Goal: Task Accomplishment & Management: Manage account settings

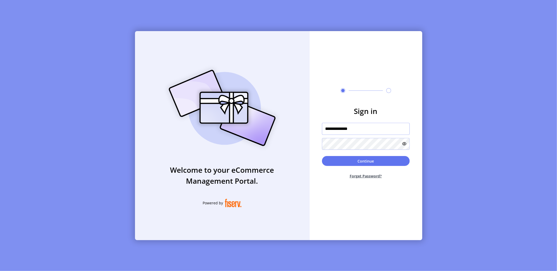
click at [371, 130] on input "**********" at bounding box center [366, 129] width 88 height 12
type input "*********"
click at [380, 164] on button "Continue" at bounding box center [366, 161] width 88 height 10
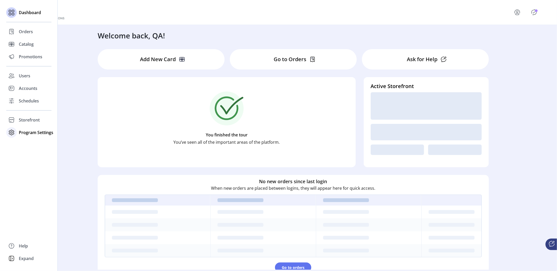
click at [36, 132] on span "Program Settings" at bounding box center [36, 132] width 34 height 6
click at [38, 141] on span "Templates" at bounding box center [29, 143] width 21 height 6
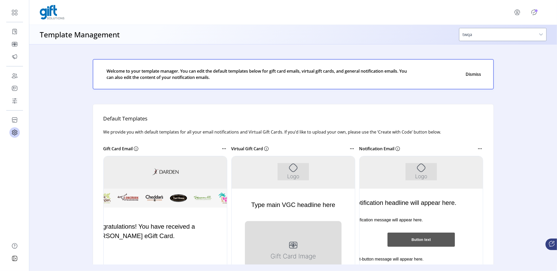
click at [377, 170] on div at bounding box center [421, 234] width 124 height 157
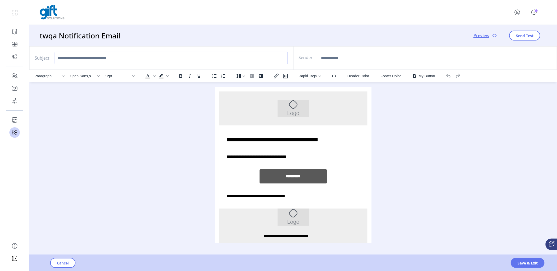
click at [57, 59] on input "Subject:" at bounding box center [171, 58] width 233 height 13
click at [334, 61] on input "Sender:" at bounding box center [357, 58] width 78 height 13
click at [61, 266] on button "Cancel" at bounding box center [62, 263] width 25 height 10
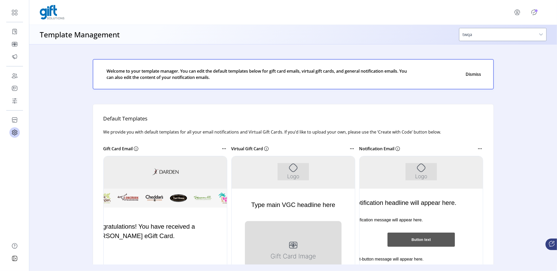
click at [158, 164] on div at bounding box center [165, 234] width 124 height 157
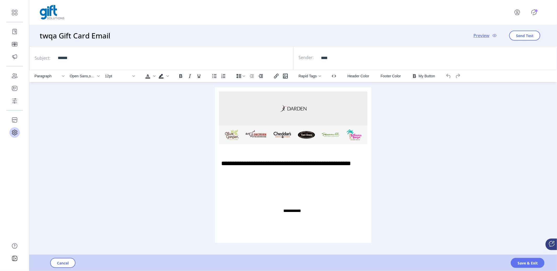
click at [478, 35] on span "Preview" at bounding box center [481, 35] width 16 height 6
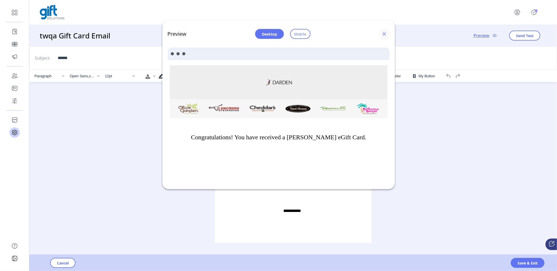
click at [385, 33] on span "button" at bounding box center [384, 34] width 4 height 4
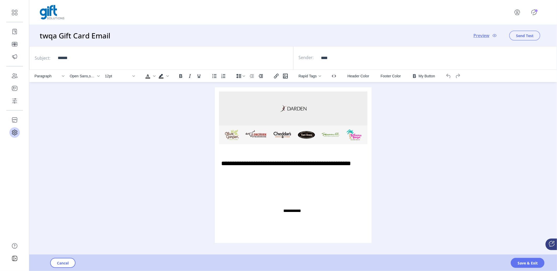
click at [529, 37] on span "Send Test" at bounding box center [524, 35] width 17 height 5
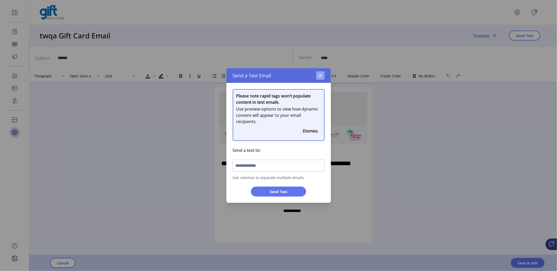
click at [320, 76] on icon "button" at bounding box center [320, 75] width 4 height 4
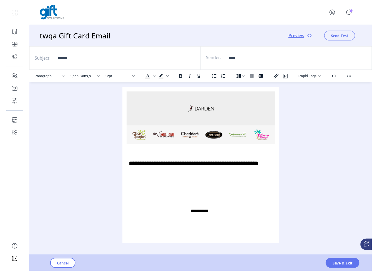
click at [342, 35] on span "Send Test" at bounding box center [339, 35] width 17 height 5
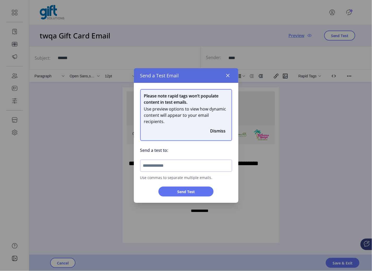
click at [186, 161] on input "text" at bounding box center [186, 165] width 92 height 12
type input "**********"
click at [196, 192] on span "Send Test" at bounding box center [185, 191] width 41 height 5
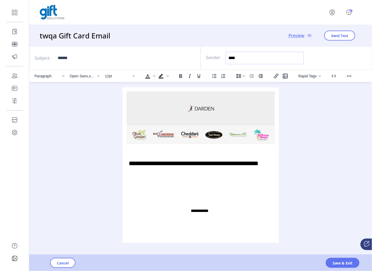
drag, startPoint x: 229, startPoint y: 58, endPoint x: 282, endPoint y: 60, distance: 52.5
click at [287, 60] on input "****" at bounding box center [264, 58] width 78 height 13
drag, startPoint x: 57, startPoint y: 57, endPoint x: 102, endPoint y: 59, distance: 44.9
click at [102, 59] on input "******" at bounding box center [125, 58] width 141 height 13
click at [67, 265] on span "Cancel" at bounding box center [63, 262] width 12 height 5
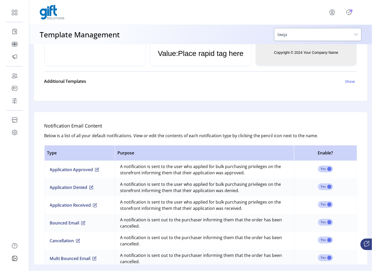
scroll to position [181, 0]
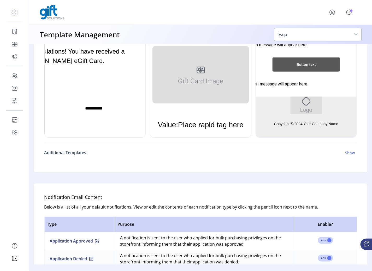
click at [345, 151] on h6 "Show" at bounding box center [350, 152] width 10 height 5
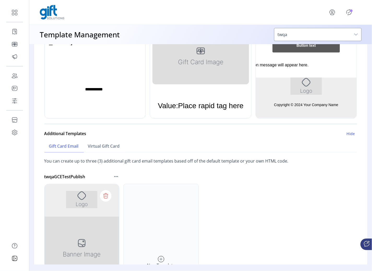
scroll to position [224, 0]
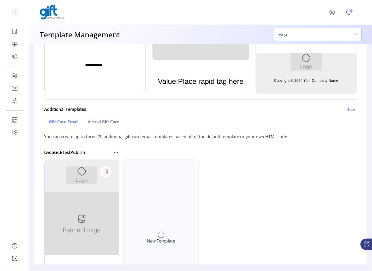
click at [86, 212] on div at bounding box center [81, 237] width 75 height 157
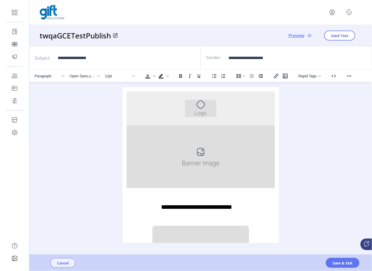
click at [71, 264] on button "Cancel" at bounding box center [62, 263] width 25 height 10
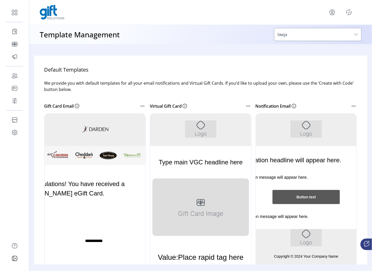
scroll to position [51, 0]
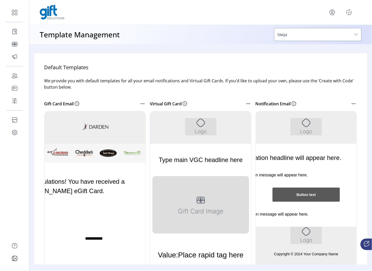
click at [217, 125] on div at bounding box center [201, 189] width 102 height 157
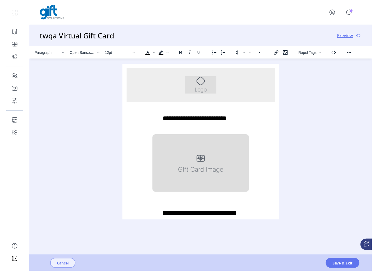
click at [53, 261] on button "Cancel" at bounding box center [62, 263] width 25 height 10
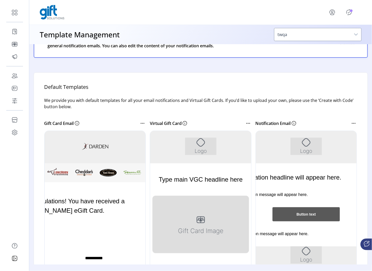
scroll to position [37, 0]
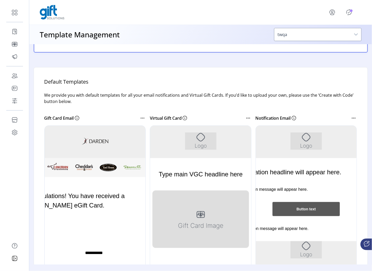
click at [168, 138] on div at bounding box center [201, 203] width 102 height 157
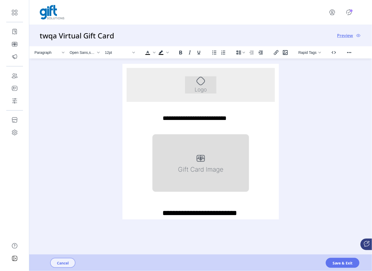
click at [72, 263] on button "Cancel" at bounding box center [62, 263] width 25 height 10
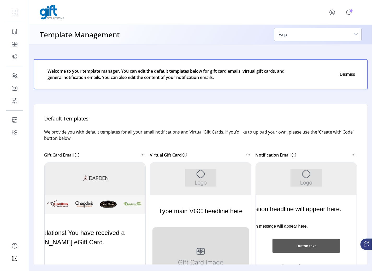
scroll to position [44, 0]
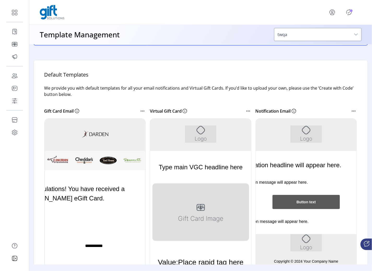
click at [276, 129] on div at bounding box center [306, 196] width 102 height 157
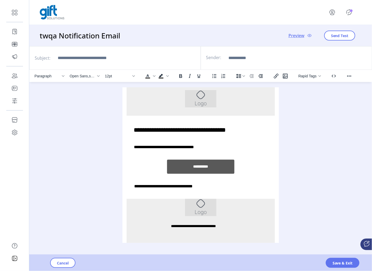
scroll to position [30, 0]
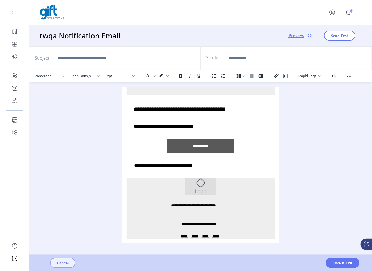
click at [53, 264] on button "Cancel" at bounding box center [62, 263] width 25 height 10
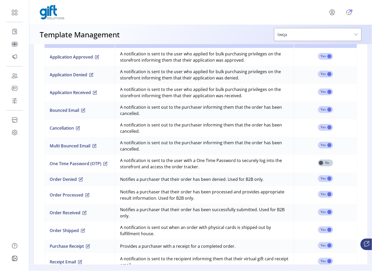
scroll to position [333, 0]
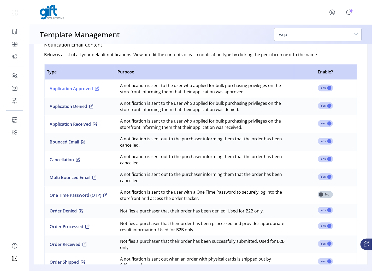
click at [95, 87] on span "button" at bounding box center [97, 89] width 4 height 4
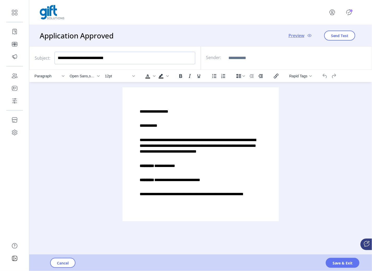
click at [119, 58] on input "**********" at bounding box center [125, 58] width 141 height 13
click at [65, 262] on span "Cancel" at bounding box center [63, 262] width 12 height 5
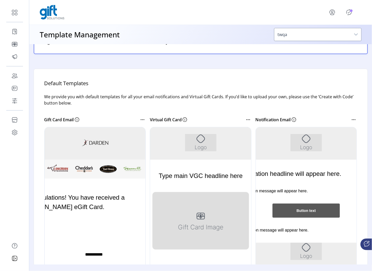
scroll to position [39, 0]
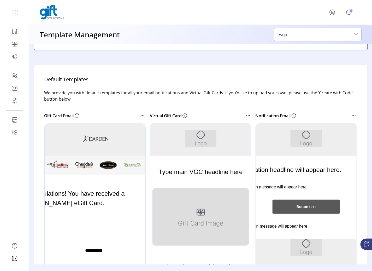
click at [323, 143] on div at bounding box center [306, 201] width 102 height 157
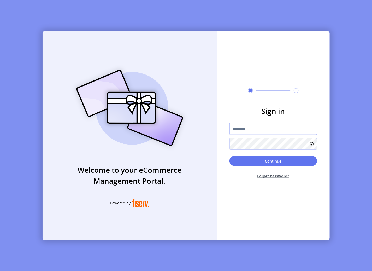
type input "*********"
click at [291, 163] on button "Continue" at bounding box center [273, 161] width 88 height 10
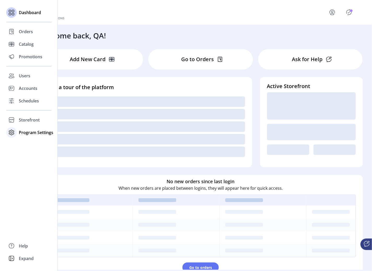
click at [40, 130] on span "Program Settings" at bounding box center [36, 132] width 34 height 6
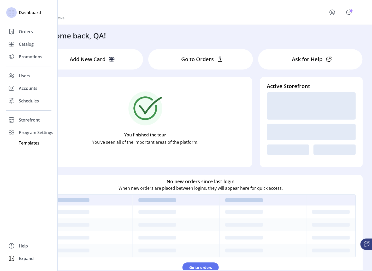
click at [34, 143] on span "Templates" at bounding box center [29, 143] width 21 height 6
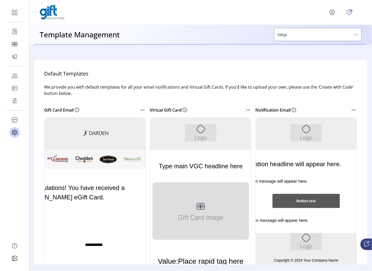
scroll to position [45, 0]
click at [274, 117] on div at bounding box center [306, 195] width 102 height 157
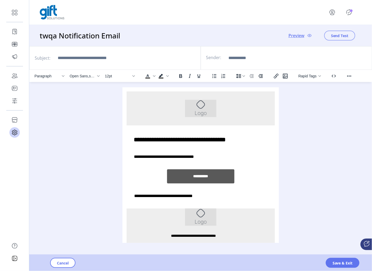
click at [326, 35] on button "Send Test" at bounding box center [339, 36] width 31 height 10
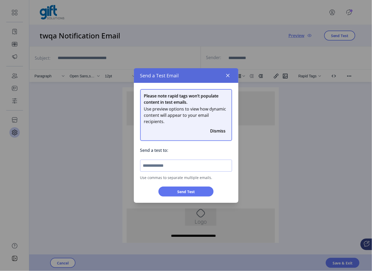
click at [169, 169] on input "text" at bounding box center [186, 165] width 92 height 12
type input "**********"
click at [188, 192] on span "Send Test" at bounding box center [185, 191] width 41 height 5
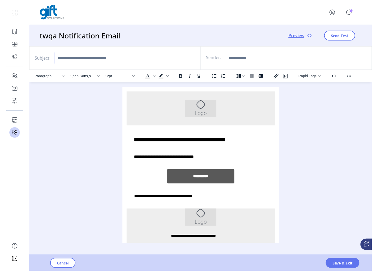
click at [120, 60] on input "Subject:" at bounding box center [125, 58] width 141 height 13
type input "**********"
click at [283, 61] on input "Sender:" at bounding box center [264, 58] width 78 height 13
type input "**********"
click at [345, 36] on span "Send Test" at bounding box center [339, 35] width 17 height 5
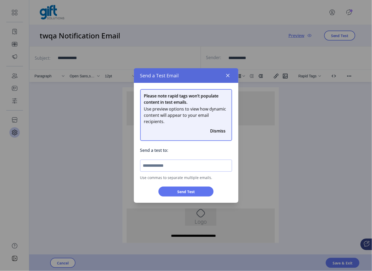
click at [200, 168] on input "text" at bounding box center [186, 165] width 92 height 12
type input "**********"
click at [176, 189] on span "Send Test" at bounding box center [185, 191] width 41 height 5
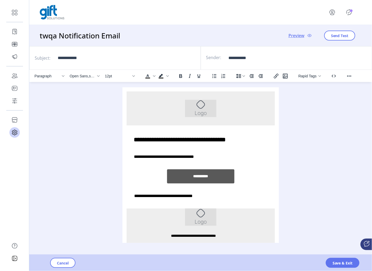
click at [204, 198] on div "**********" at bounding box center [200, 195] width 148 height 25
click at [336, 264] on span "Save & Exit" at bounding box center [342, 262] width 20 height 5
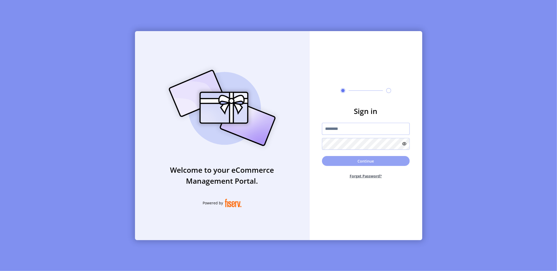
type input "*********"
click at [364, 163] on button "Continue" at bounding box center [366, 161] width 88 height 10
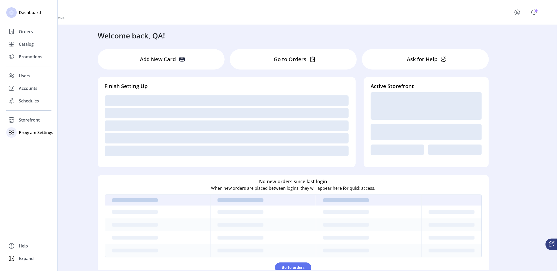
click at [35, 135] on span "Program Settings" at bounding box center [36, 132] width 34 height 6
click at [35, 143] on span "Templates" at bounding box center [29, 143] width 21 height 6
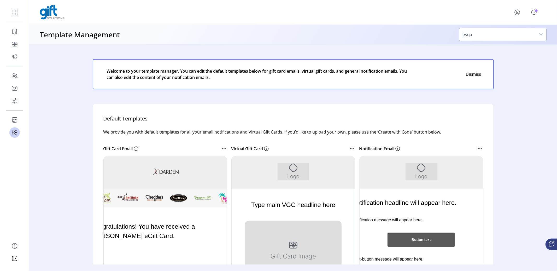
click at [178, 171] on div at bounding box center [165, 234] width 124 height 157
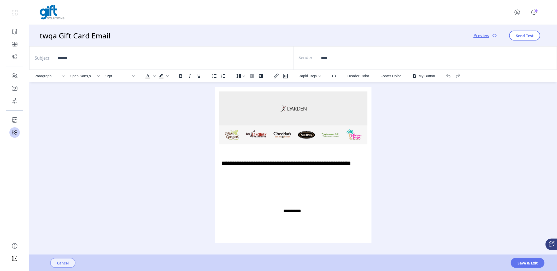
click at [61, 263] on span "Cancel" at bounding box center [63, 262] width 12 height 5
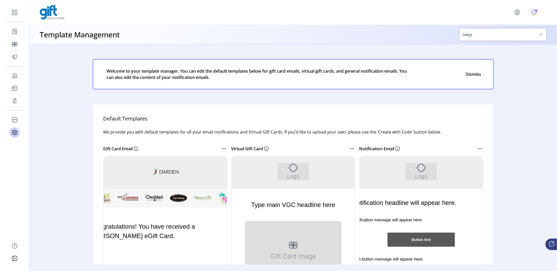
click at [408, 186] on div at bounding box center [421, 234] width 124 height 157
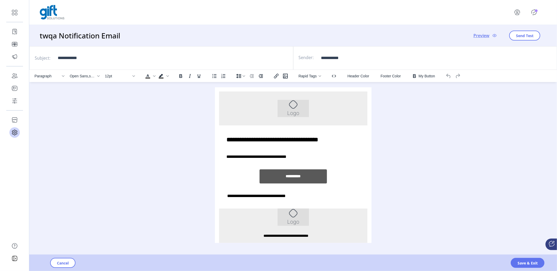
click at [81, 217] on div "Paragraph Open Sans,serif 12pt To open the popup, press Shift+Enter To open the…" at bounding box center [292, 159] width 527 height 178
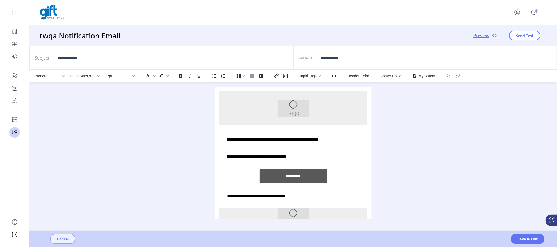
click at [64, 240] on span "Cancel" at bounding box center [63, 238] width 12 height 5
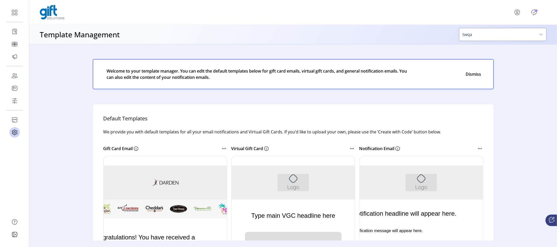
click at [333, 174] on div at bounding box center [293, 234] width 124 height 157
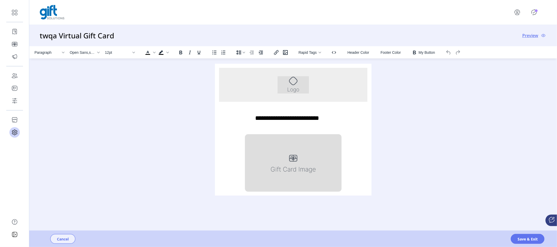
click at [69, 239] on button "Cancel" at bounding box center [62, 239] width 25 height 10
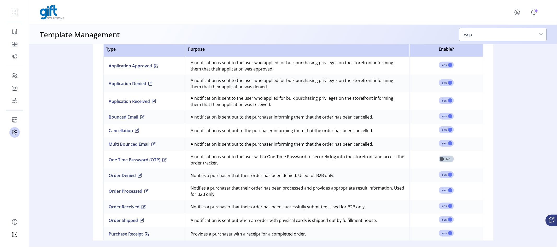
scroll to position [325, 0]
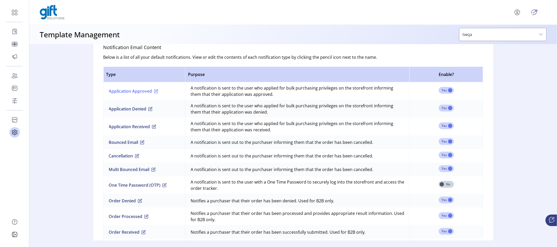
click at [154, 90] on span "button" at bounding box center [156, 91] width 4 height 4
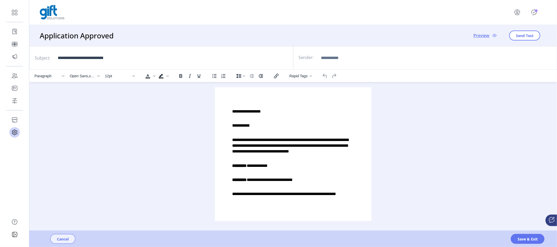
click at [59, 240] on span "Cancel" at bounding box center [63, 238] width 12 height 5
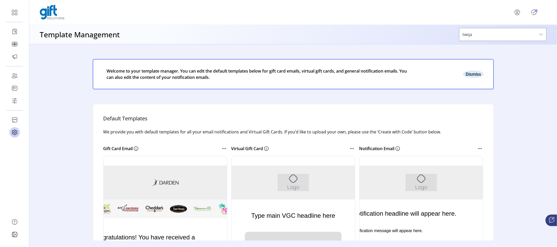
click at [472, 73] on button "Close" at bounding box center [473, 73] width 21 height 7
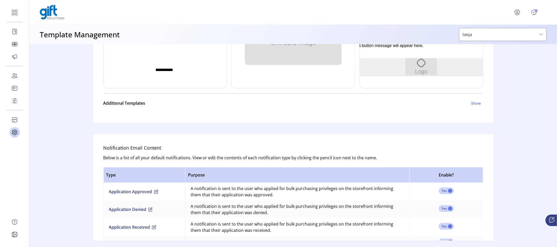
scroll to position [363, 0]
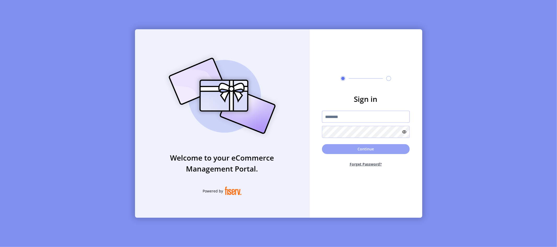
type input "*********"
click at [383, 150] on button "Continue" at bounding box center [366, 149] width 88 height 10
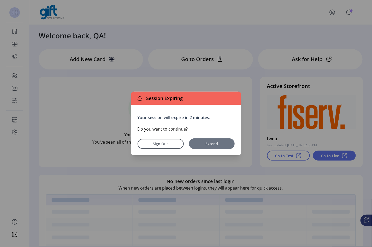
click at [209, 143] on span "Extend" at bounding box center [212, 143] width 40 height 5
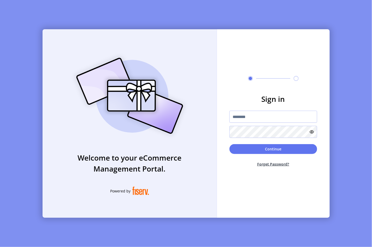
type input "*********"
